Goal: Download file/media

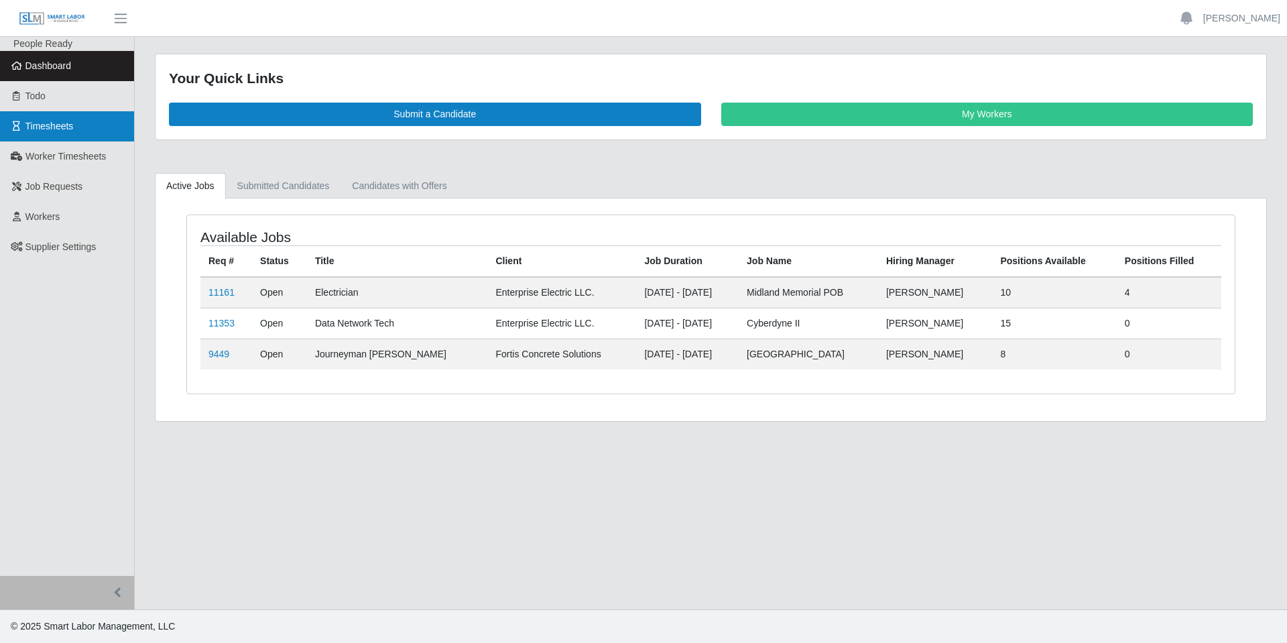
click at [52, 135] on link "Timesheets" at bounding box center [67, 126] width 134 height 30
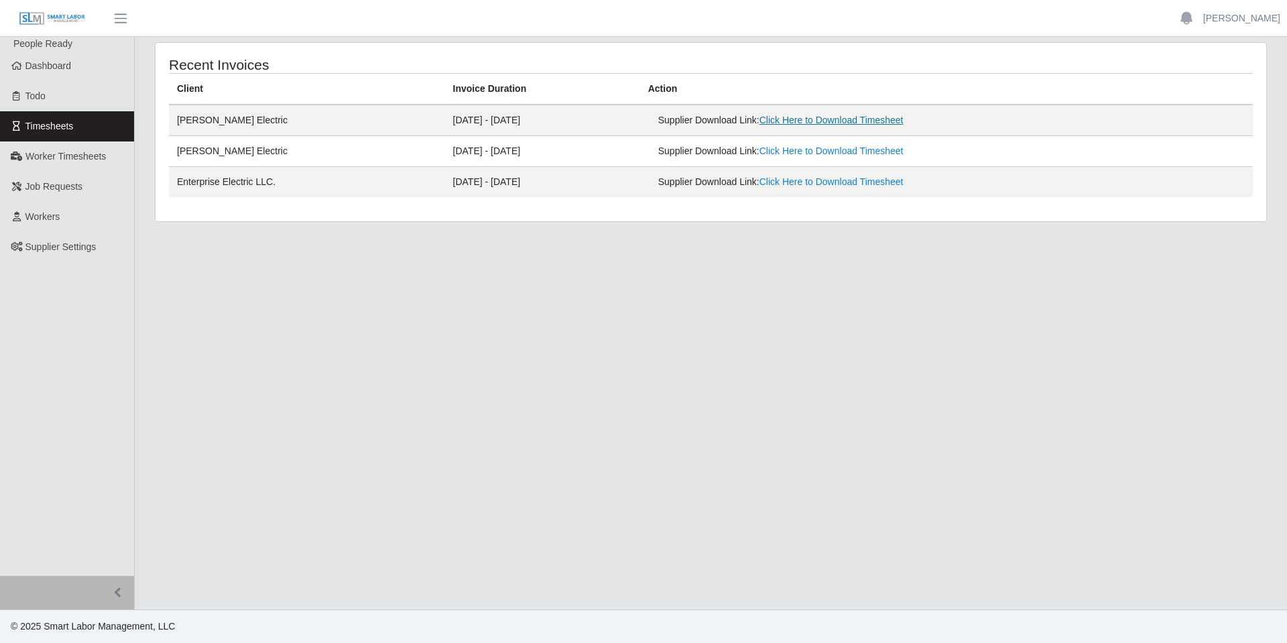
click at [793, 123] on link "Click Here to Download Timesheet" at bounding box center [831, 120] width 144 height 11
click at [1238, 17] on link "[PERSON_NAME]" at bounding box center [1241, 18] width 77 height 14
click at [1212, 95] on link "Logout" at bounding box center [1226, 93] width 121 height 28
